Goal: Task Accomplishment & Management: Manage account settings

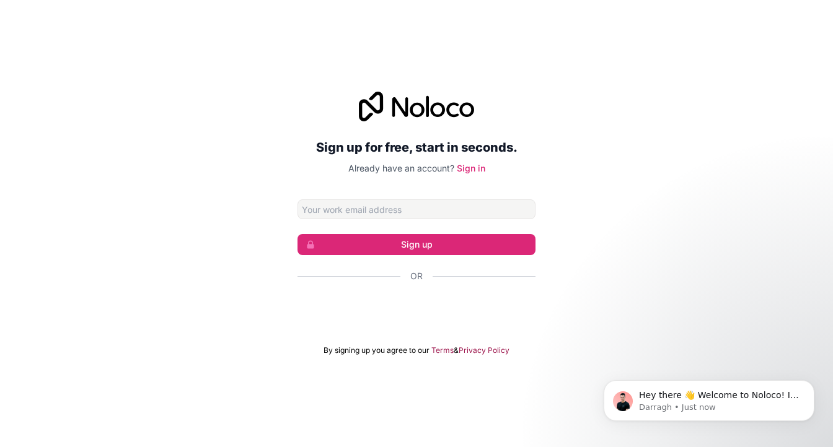
click at [424, 209] on input "Email address" at bounding box center [416, 209] width 238 height 20
type input "[EMAIL_ADDRESS][DOMAIN_NAME]"
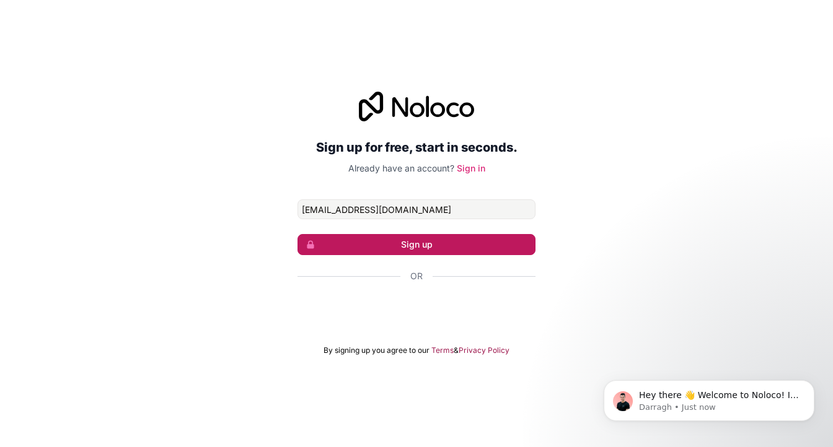
click at [424, 243] on button "Sign up" at bounding box center [416, 244] width 238 height 21
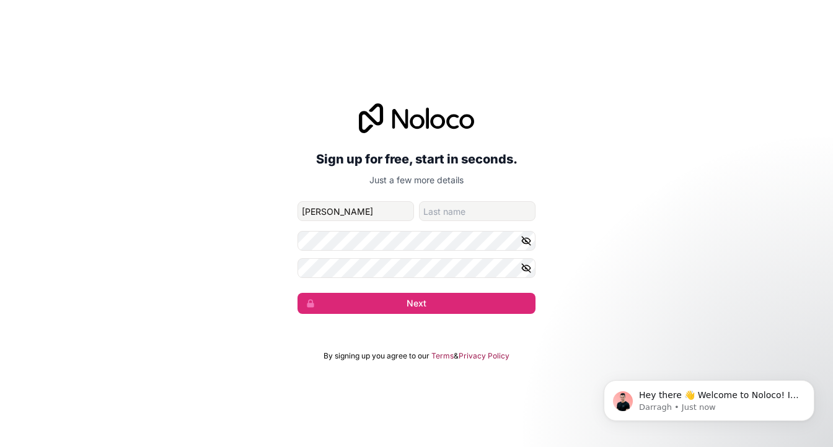
type input "[PERSON_NAME]"
type input "French"
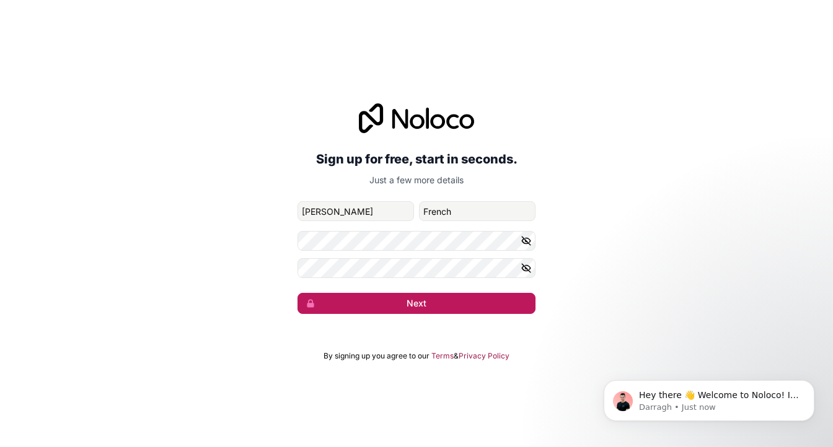
click at [385, 302] on button "Next" at bounding box center [416, 303] width 238 height 21
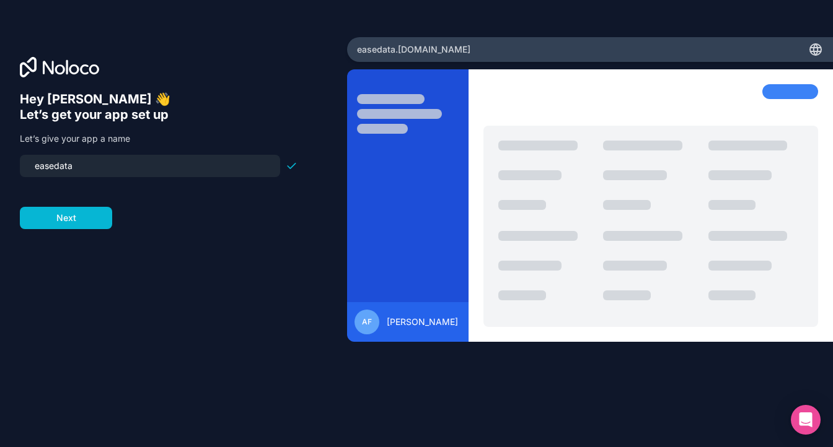
click at [177, 159] on input "easedata" at bounding box center [149, 165] width 245 height 17
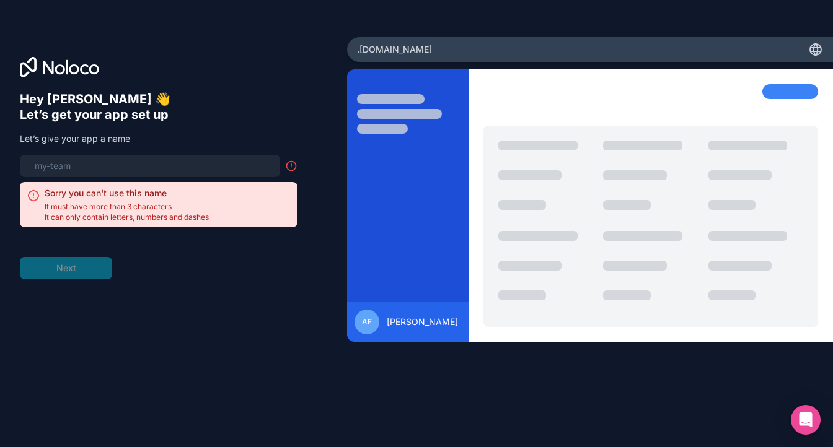
click at [183, 74] on div at bounding box center [173, 67] width 307 height 20
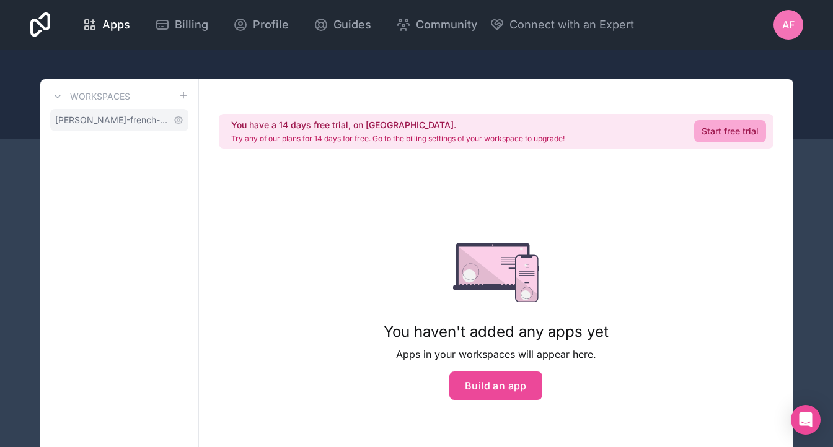
click at [146, 126] on link "adam-french-workspace" at bounding box center [119, 120] width 138 height 22
click at [179, 119] on icon at bounding box center [178, 120] width 10 height 10
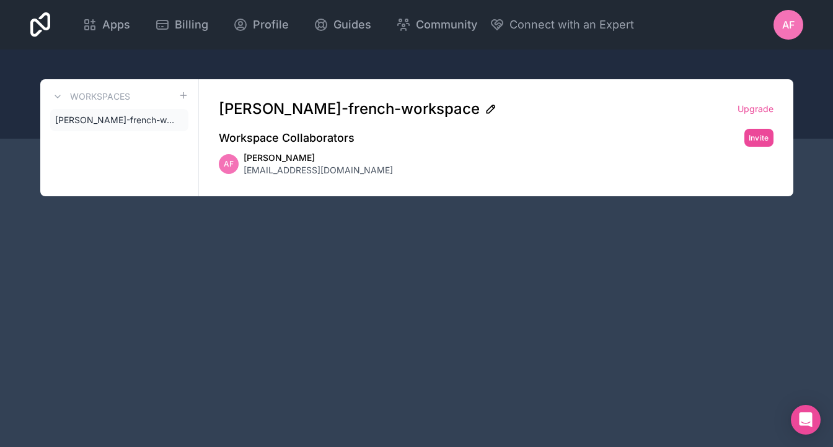
click at [486, 108] on icon at bounding box center [490, 109] width 8 height 8
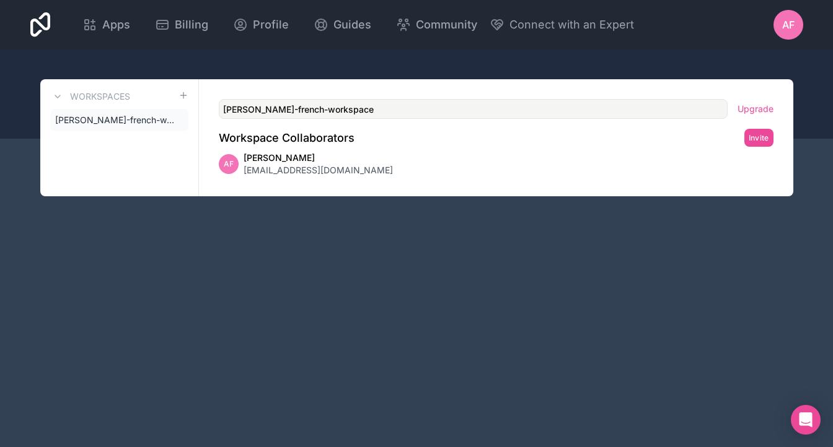
click at [400, 108] on input "adam-french-workspace" at bounding box center [473, 109] width 509 height 20
type input "EASE"
click at [788, 182] on div "EASE Upgrade Workspace Collaborators Invite AF Adam French dev@easedata.coop" at bounding box center [496, 137] width 594 height 117
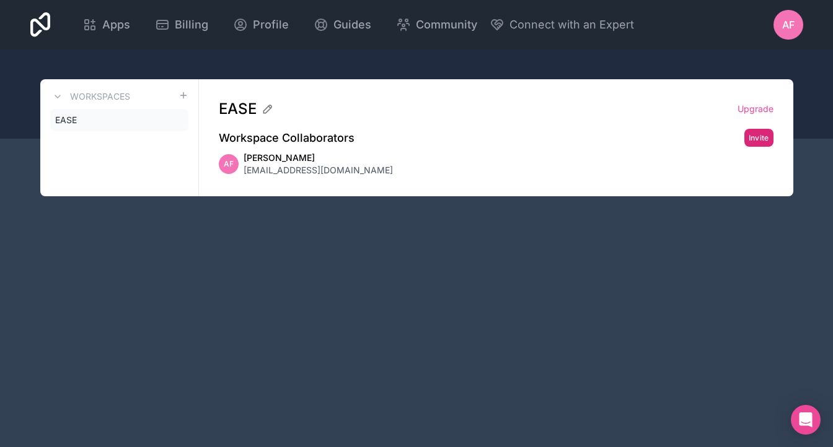
click at [755, 138] on button "Invite" at bounding box center [758, 138] width 29 height 18
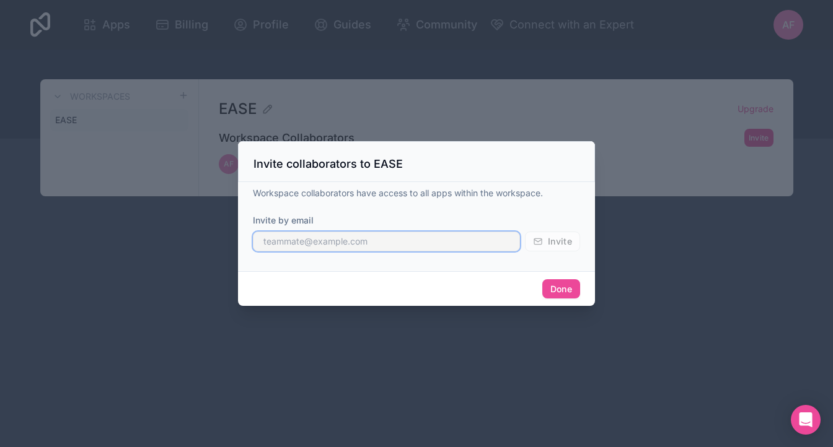
click at [455, 244] on input "text" at bounding box center [386, 242] width 267 height 20
type input "joel@internyl.com"
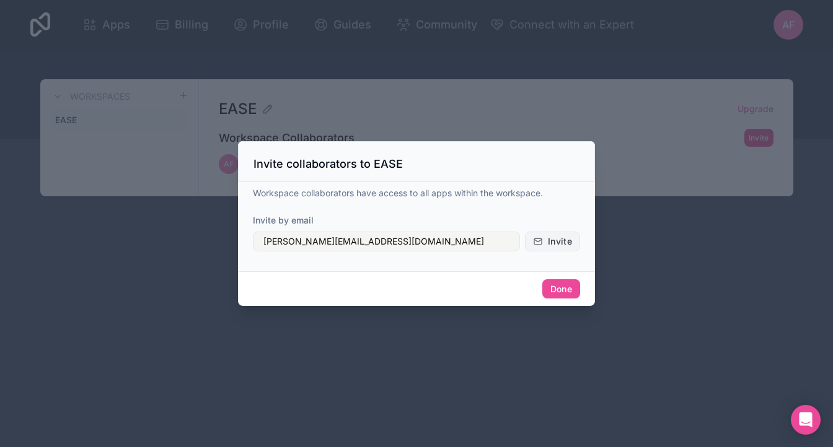
click at [560, 244] on span "Invite" at bounding box center [560, 241] width 24 height 11
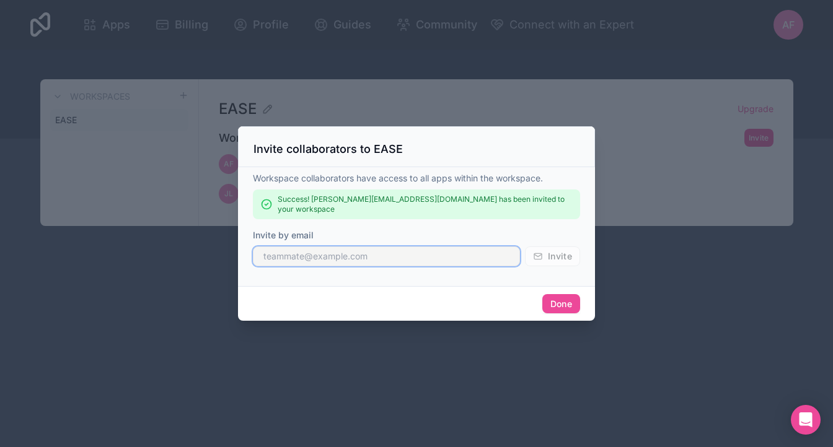
click at [413, 255] on input "text" at bounding box center [386, 257] width 267 height 20
type input "graham@internyl.com"
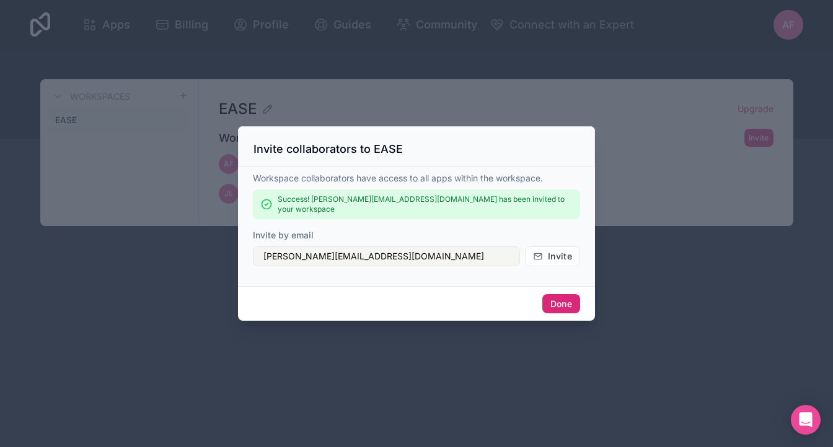
click at [554, 302] on button "Done" at bounding box center [561, 304] width 38 height 20
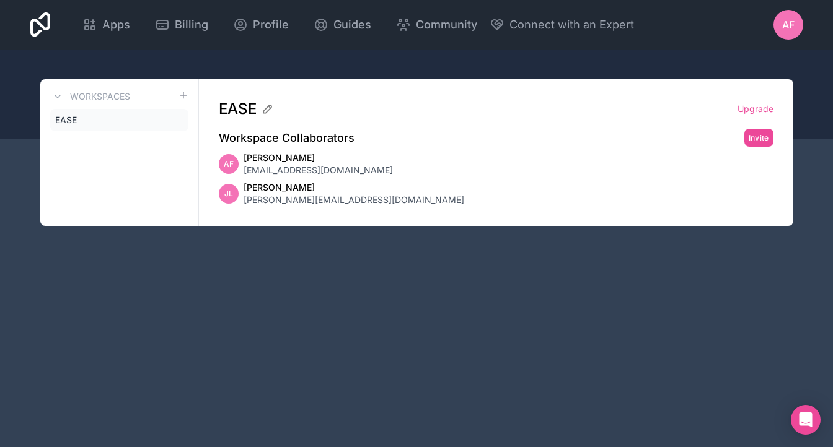
click at [772, 130] on link "Invite" at bounding box center [758, 138] width 29 height 18
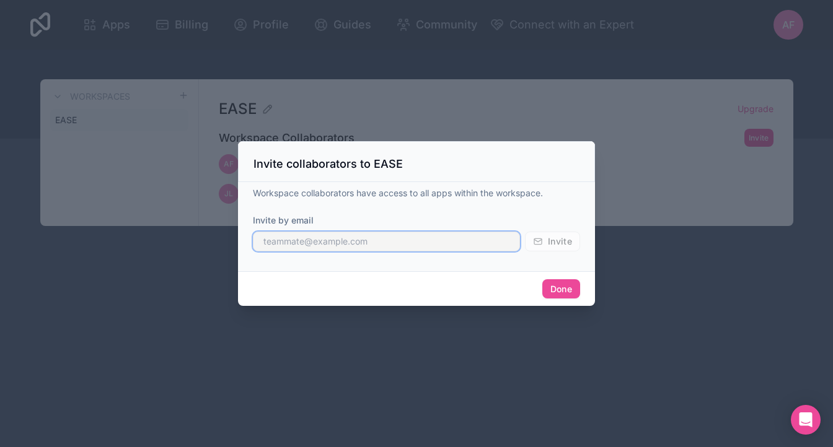
click at [357, 239] on input "text" at bounding box center [386, 242] width 267 height 20
type input "graham@internyl.com"
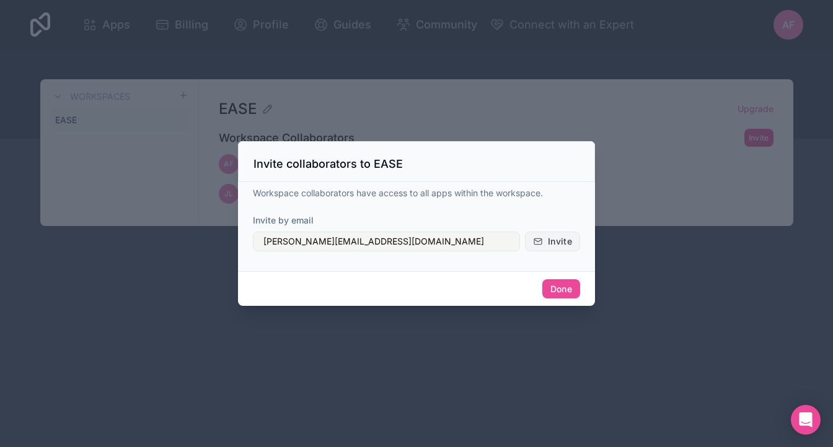
click at [536, 242] on icon "submit" at bounding box center [538, 242] width 10 height 10
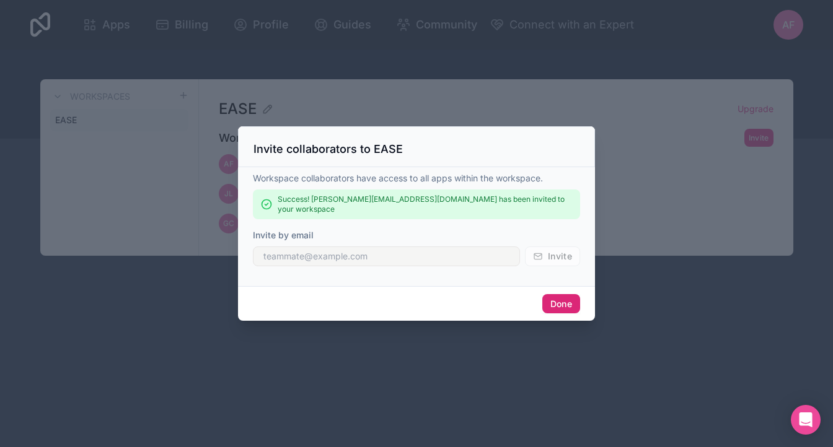
click at [555, 299] on button "Done" at bounding box center [561, 304] width 38 height 20
